Goal: Answer question/provide support

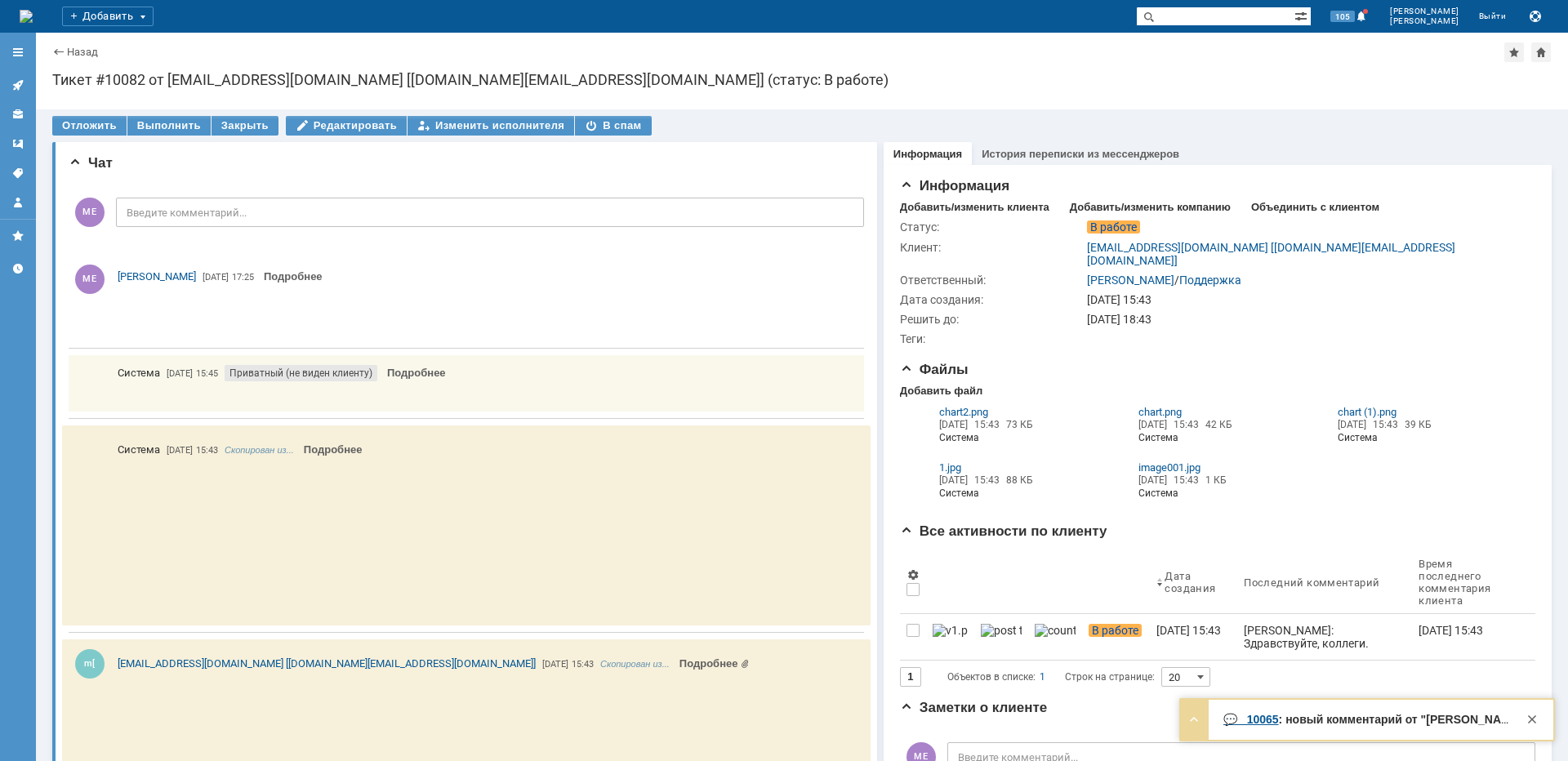
click at [23, 82] on icon at bounding box center [19, 85] width 13 height 13
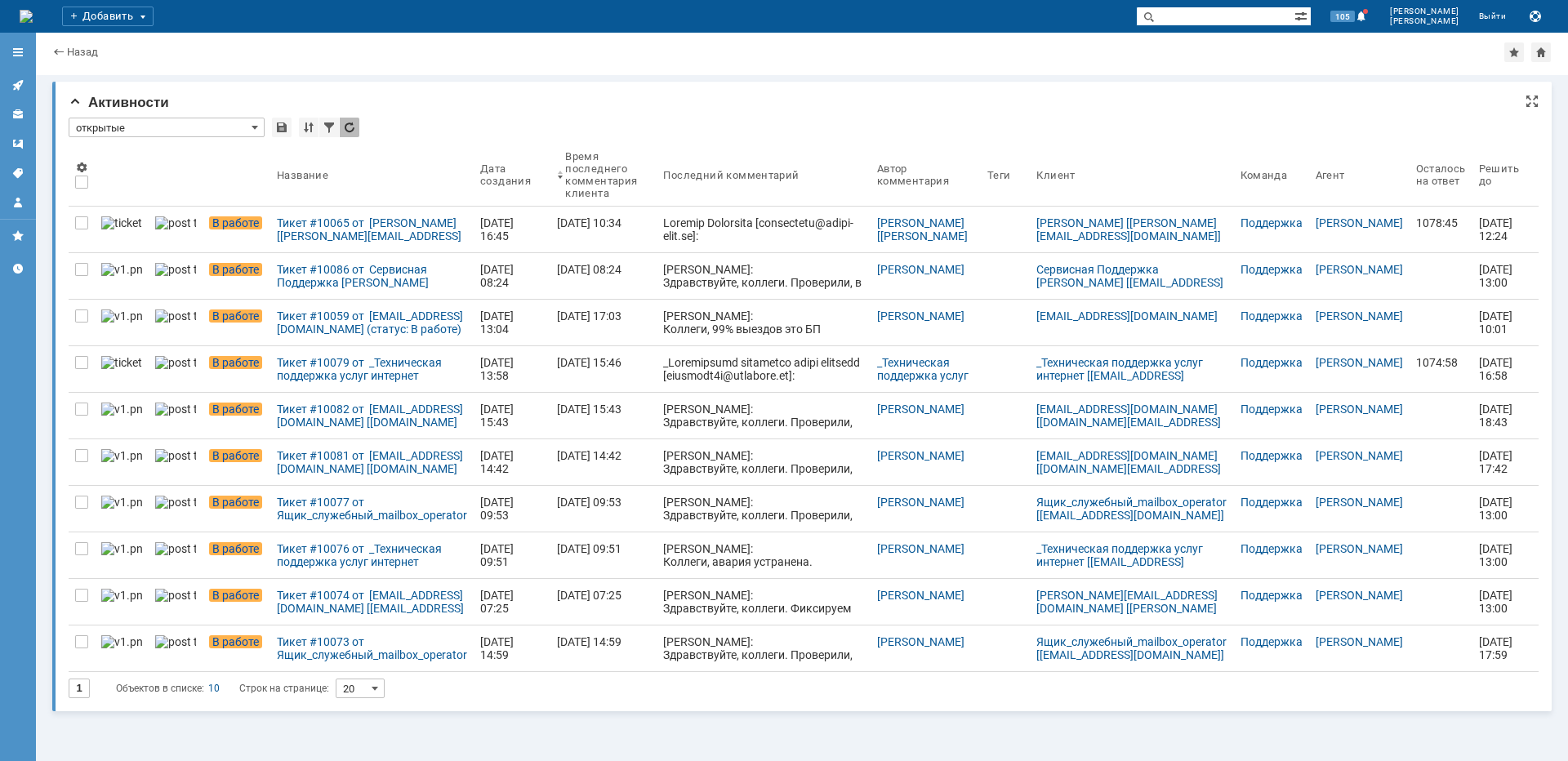
click at [545, 111] on div "Активности * открытые Результаты поиска: 1 Объектов в списке: 10 Строк на стран…" at bounding box center [802, 396] width 1499 height 629
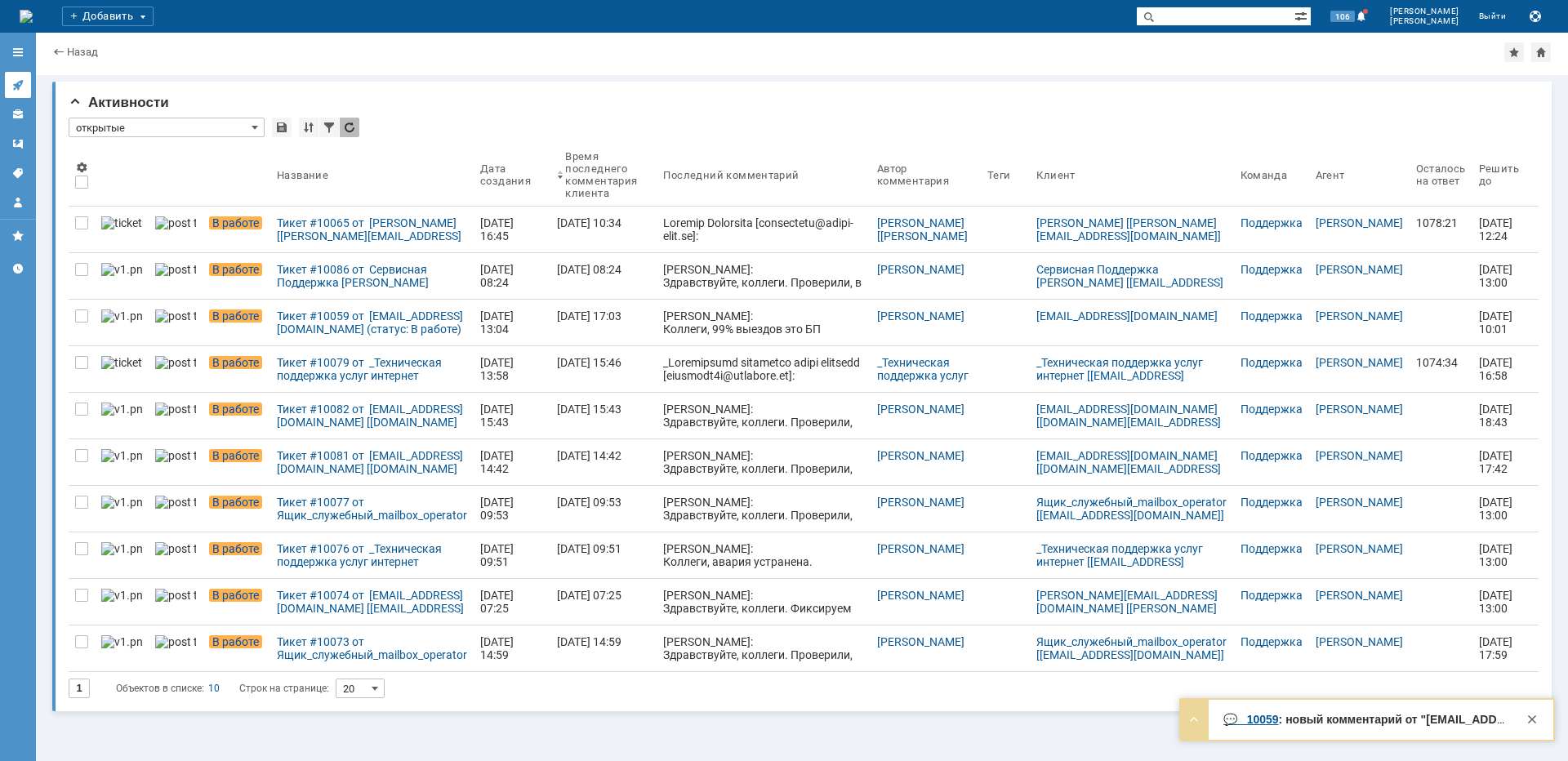
click at [26, 86] on link at bounding box center [18, 84] width 26 height 26
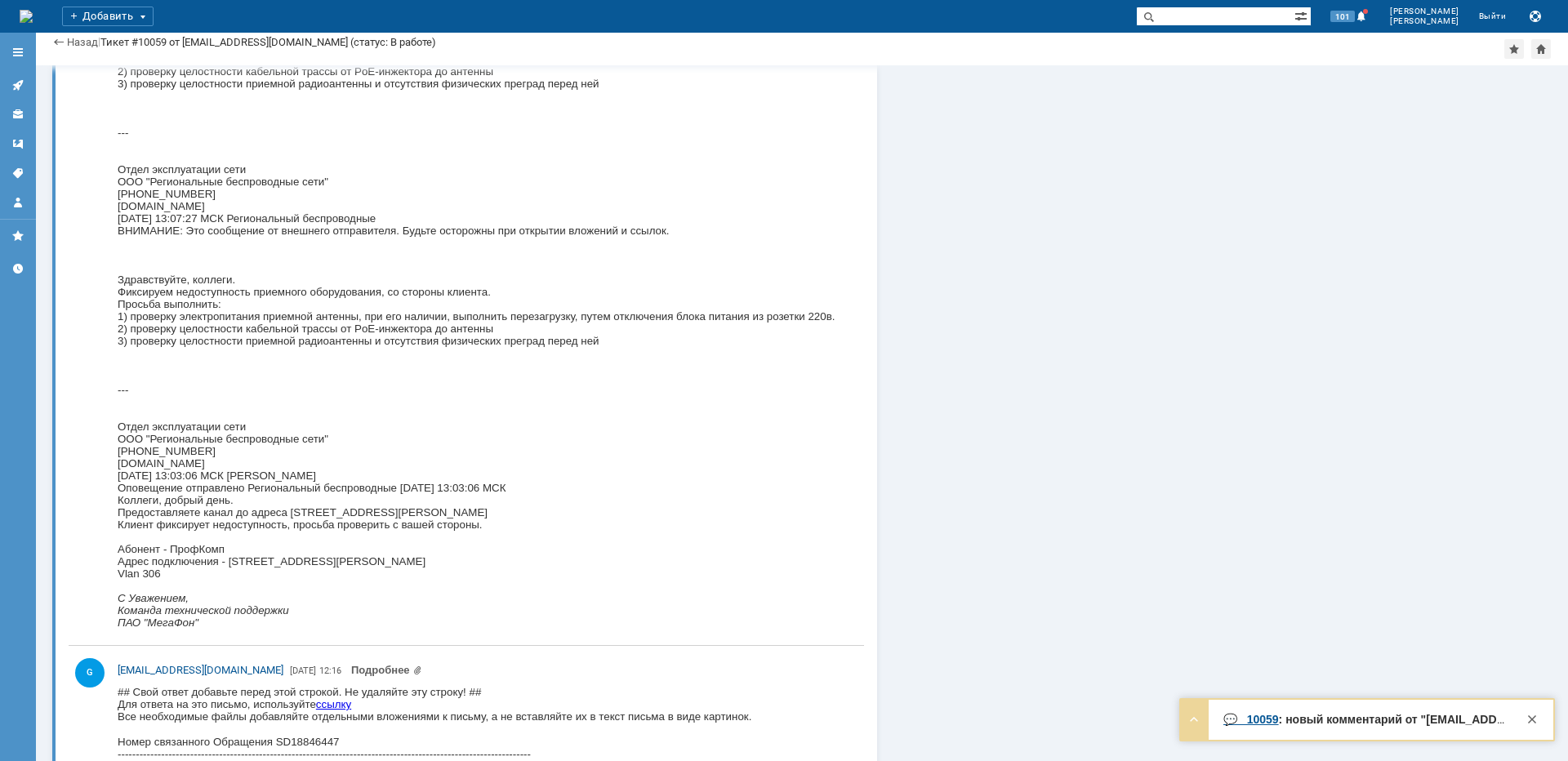
scroll to position [2938, 0]
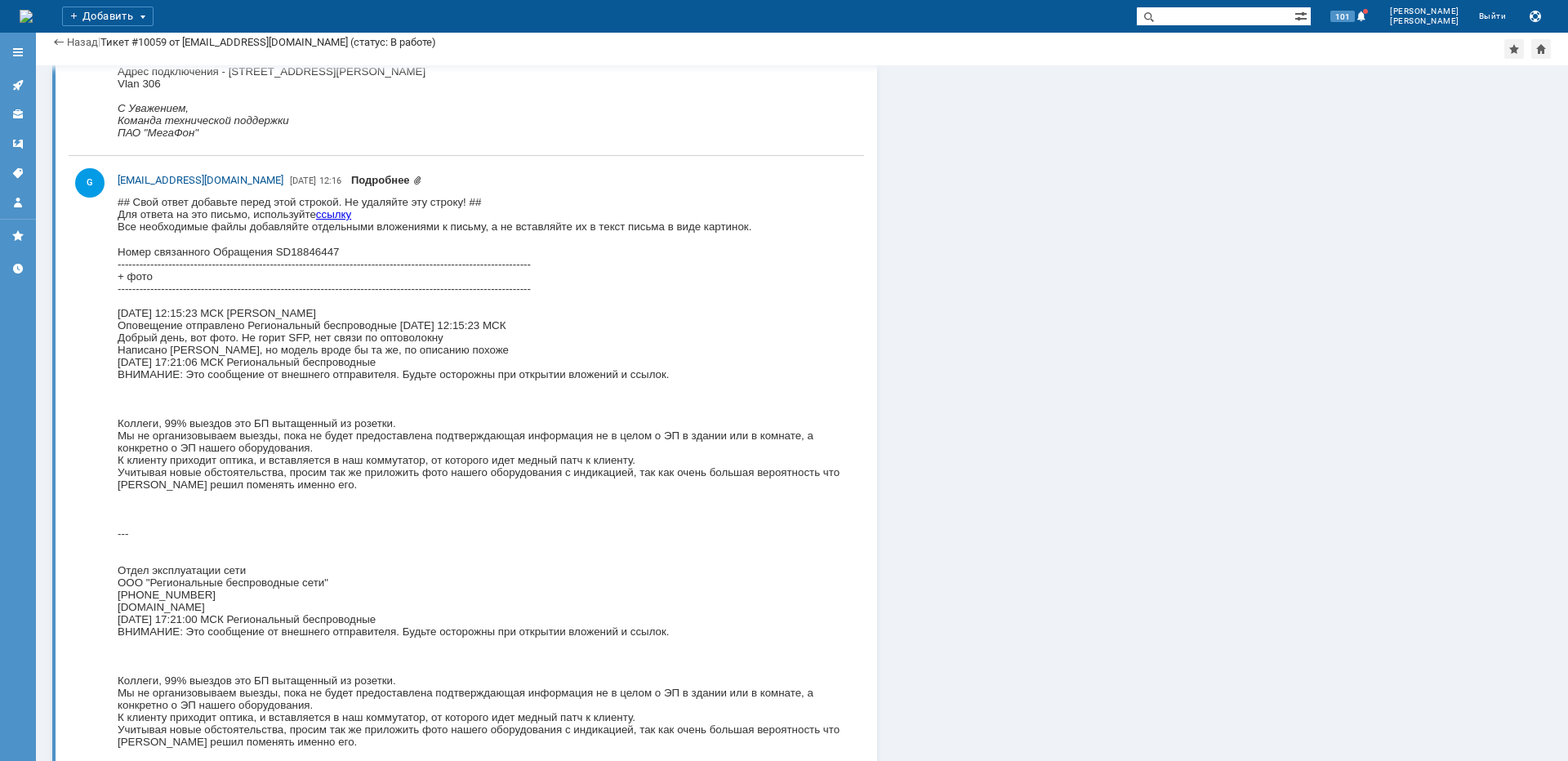
click at [352, 177] on link "Подробнее" at bounding box center [386, 180] width 71 height 13
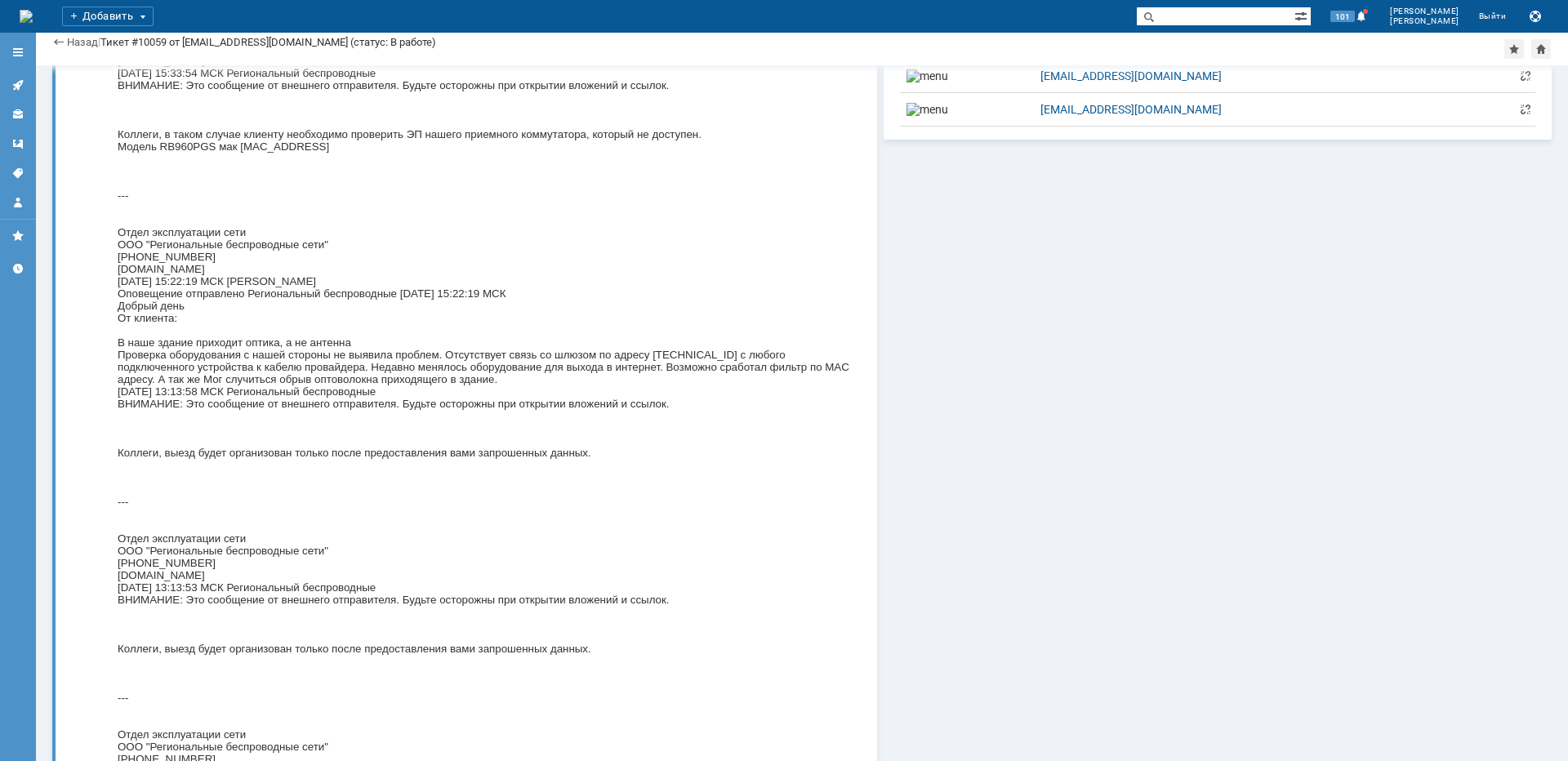
scroll to position [1551, 0]
